Goal: Navigation & Orientation: Find specific page/section

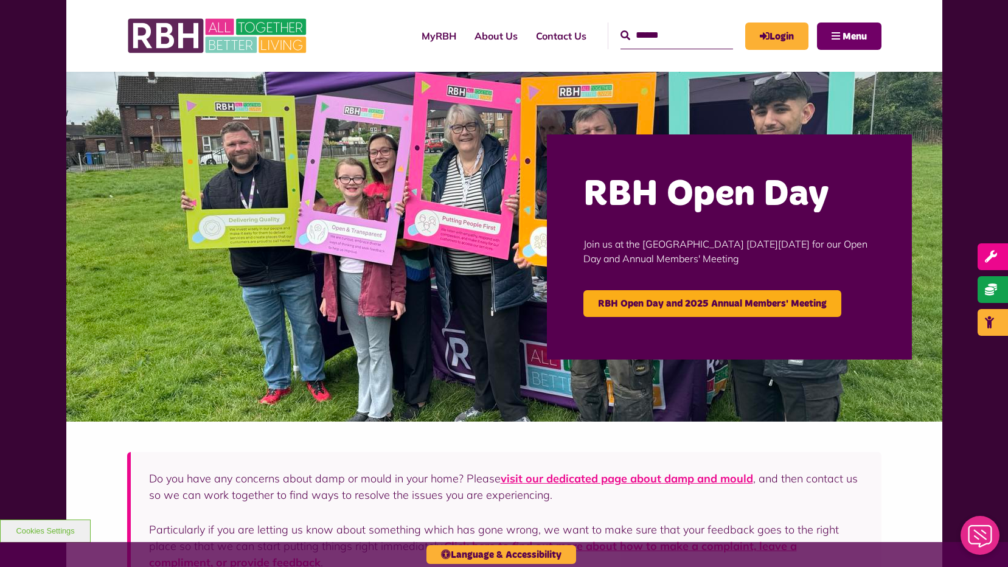
click at [853, 44] on button "Menu" at bounding box center [849, 36] width 65 height 27
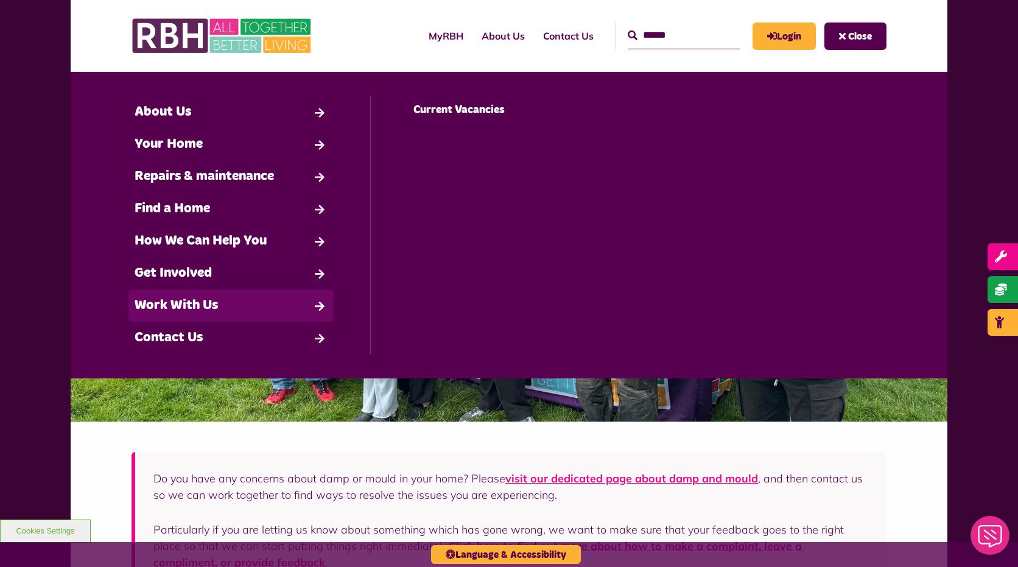
click at [235, 306] on link "Work With Us" at bounding box center [230, 306] width 205 height 32
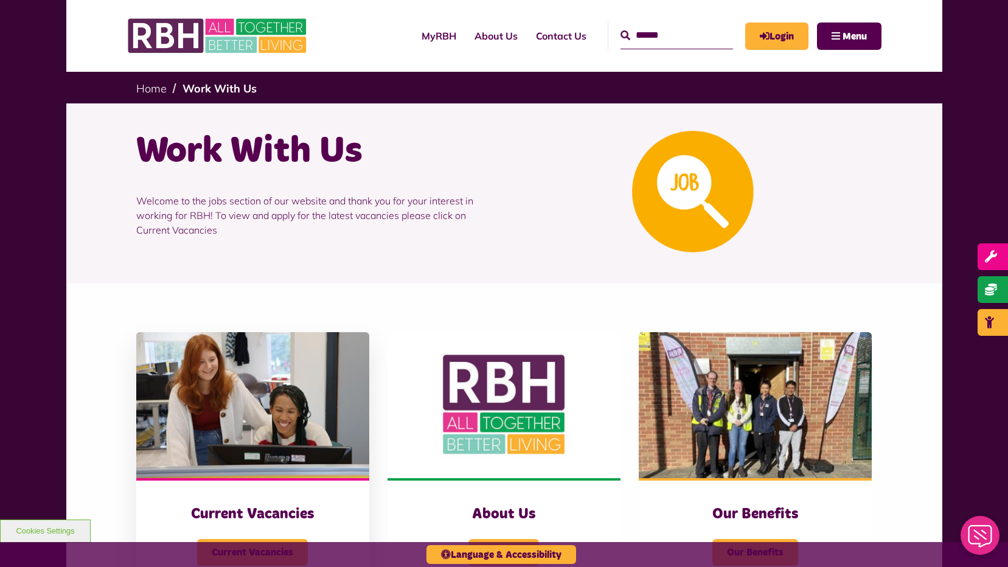
click at [312, 366] on img at bounding box center [252, 405] width 233 height 146
